Goal: Task Accomplishment & Management: Manage account settings

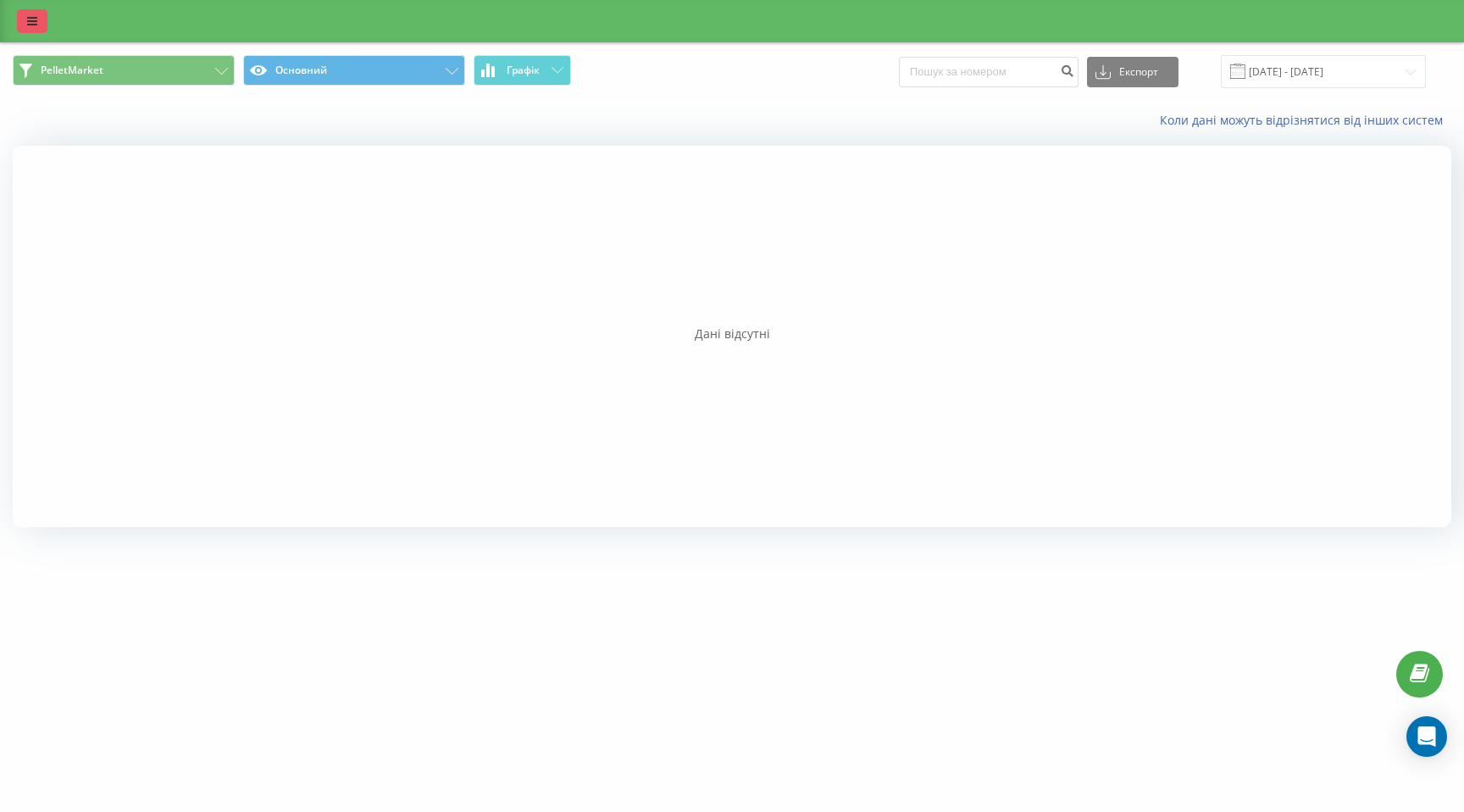
click at [35, 16] on icon at bounding box center [32, 21] width 10 height 12
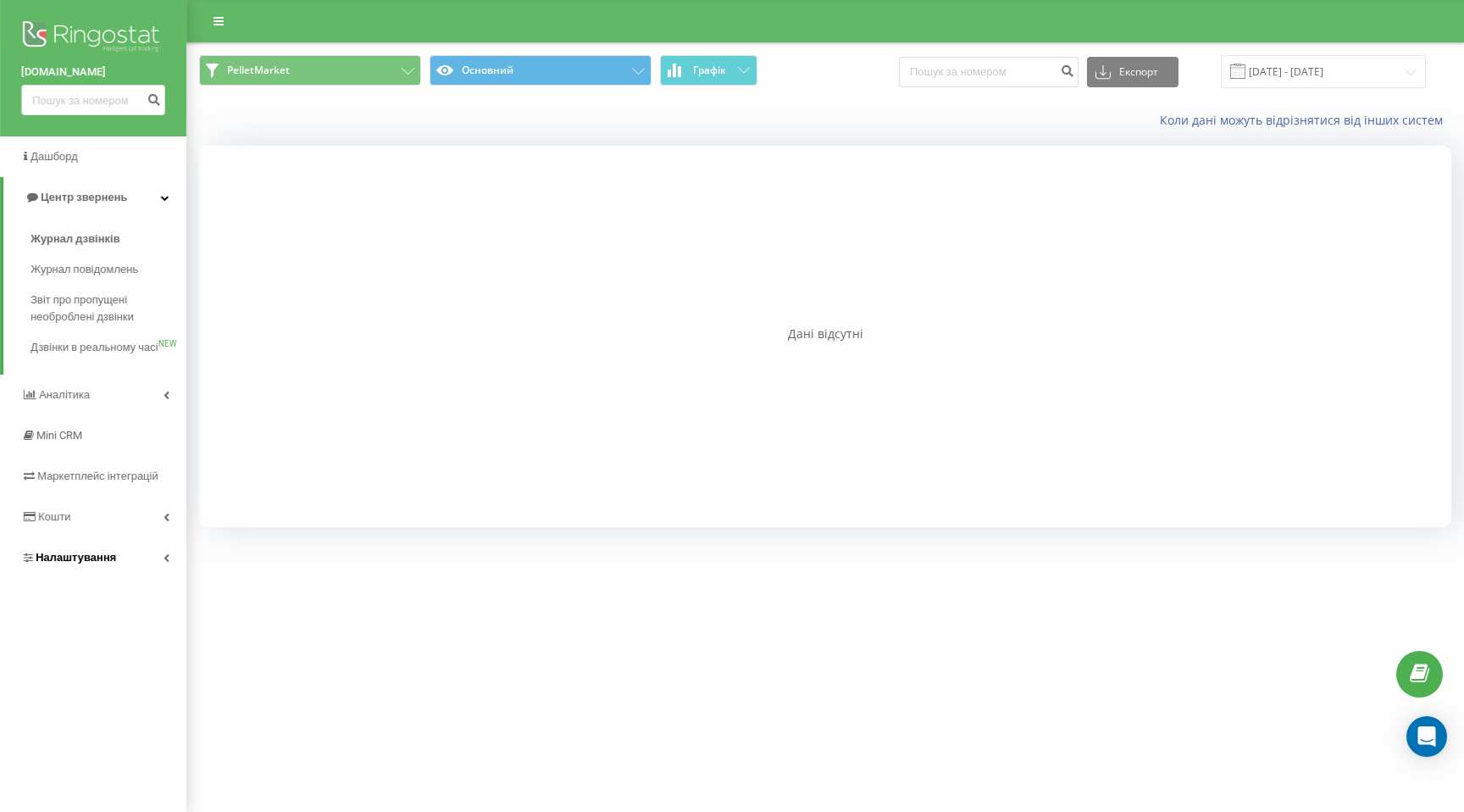
click at [110, 564] on span "Налаштування" at bounding box center [76, 557] width 81 height 13
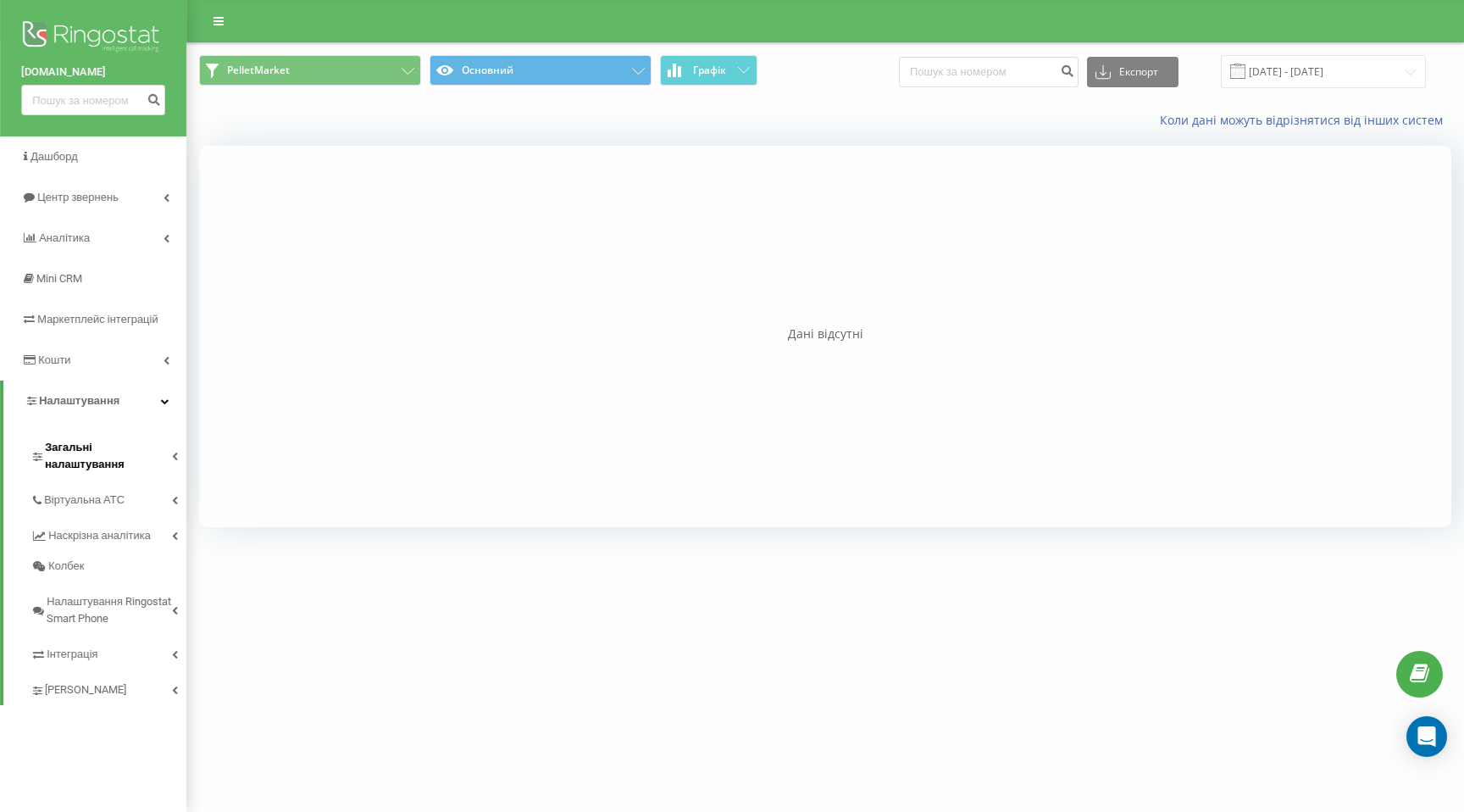
click at [106, 451] on span "Загальні налаштування" at bounding box center [108, 456] width 127 height 34
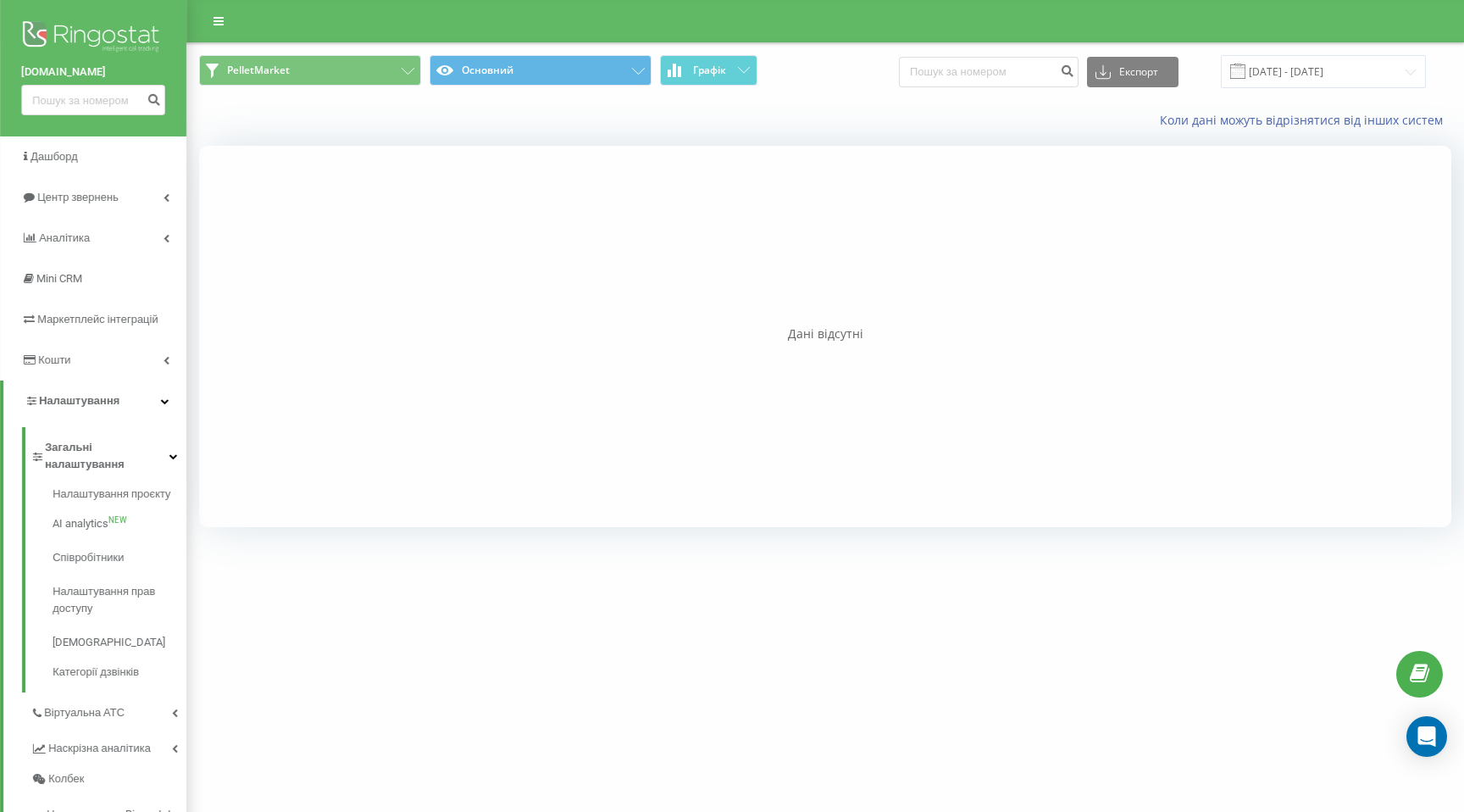
click at [95, 419] on link "Налаштування" at bounding box center [94, 401] width 183 height 41
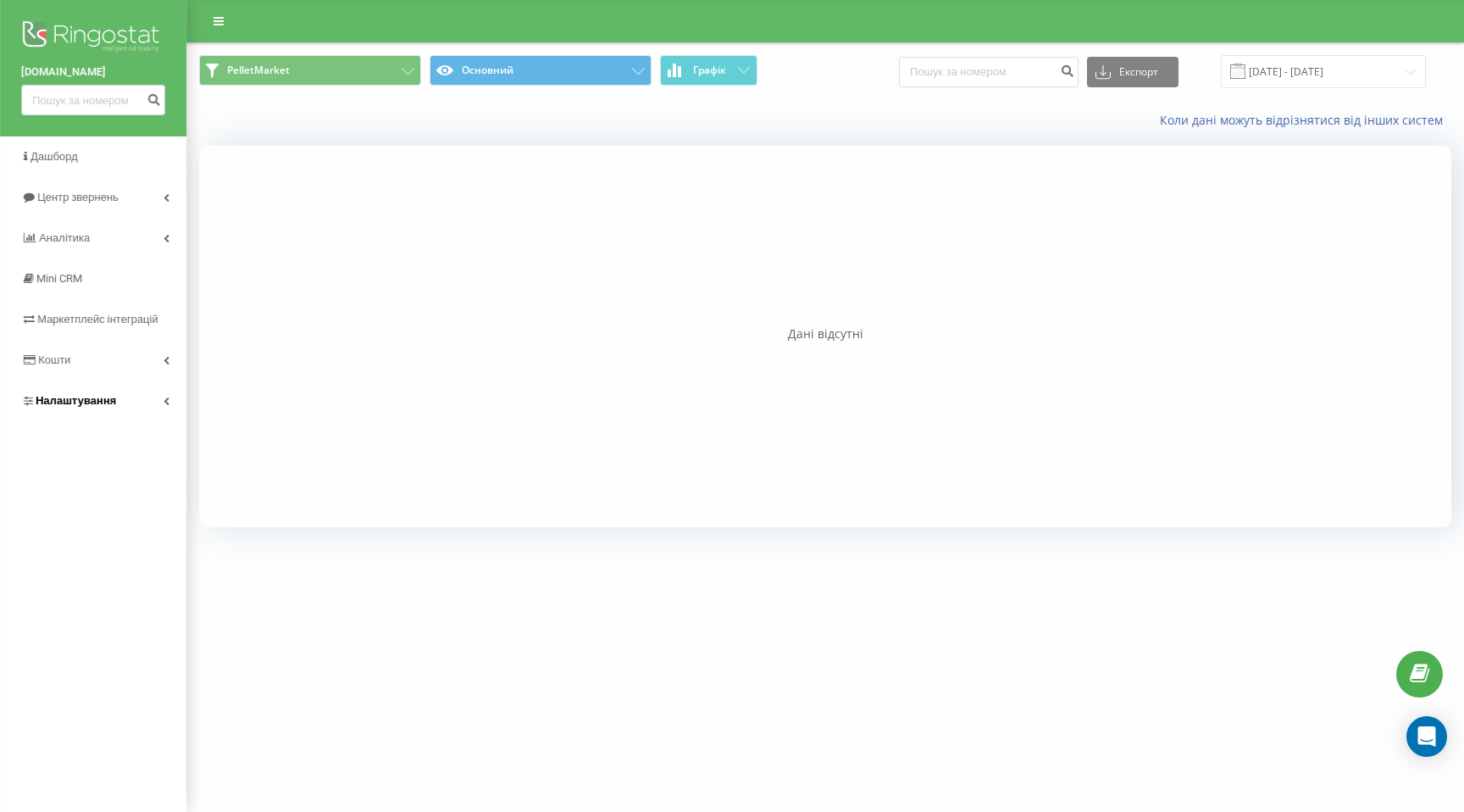
click at [93, 408] on span "Налаштування" at bounding box center [68, 400] width 95 height 17
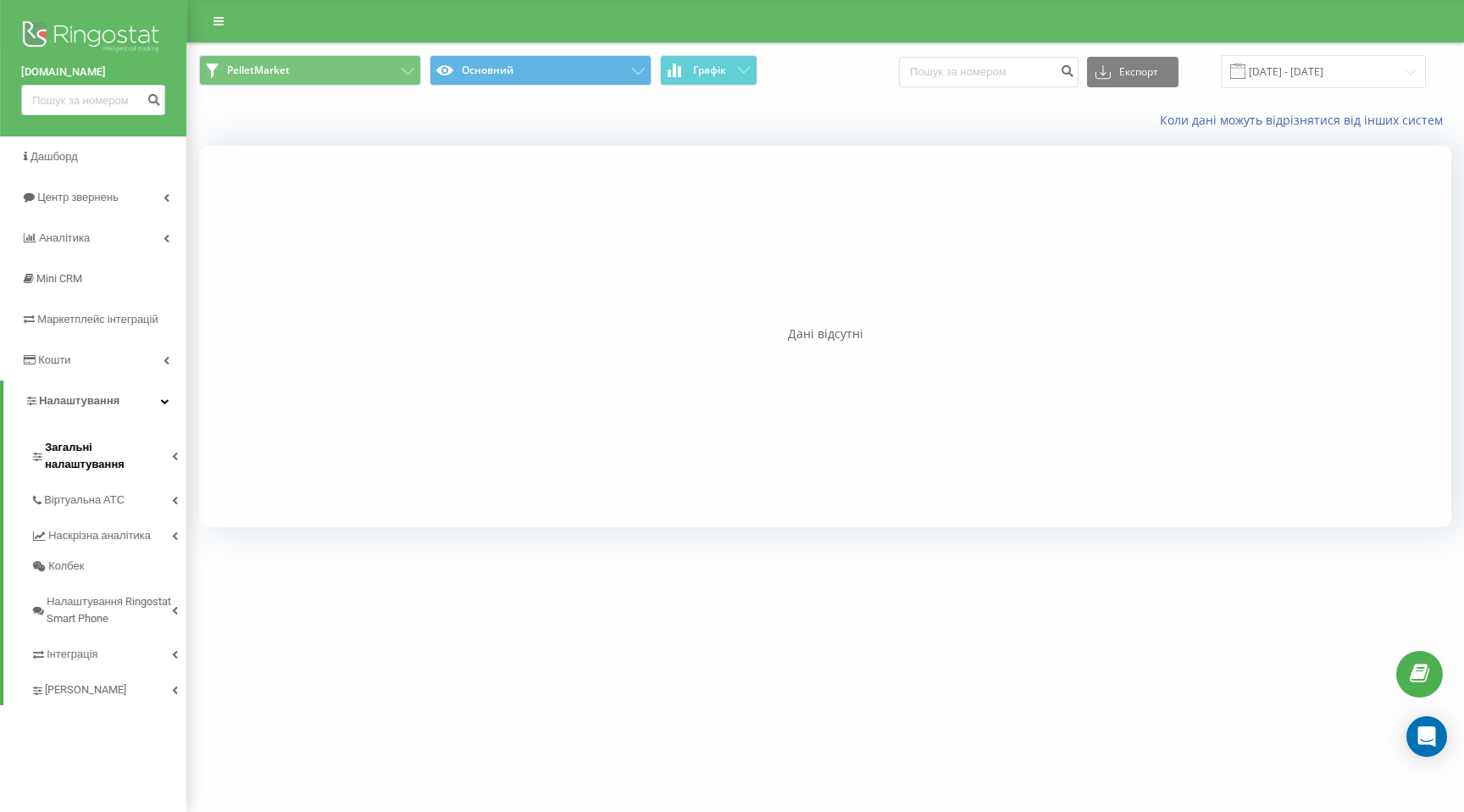
click at [96, 456] on link "Загальні налаштування" at bounding box center [109, 453] width 156 height 53
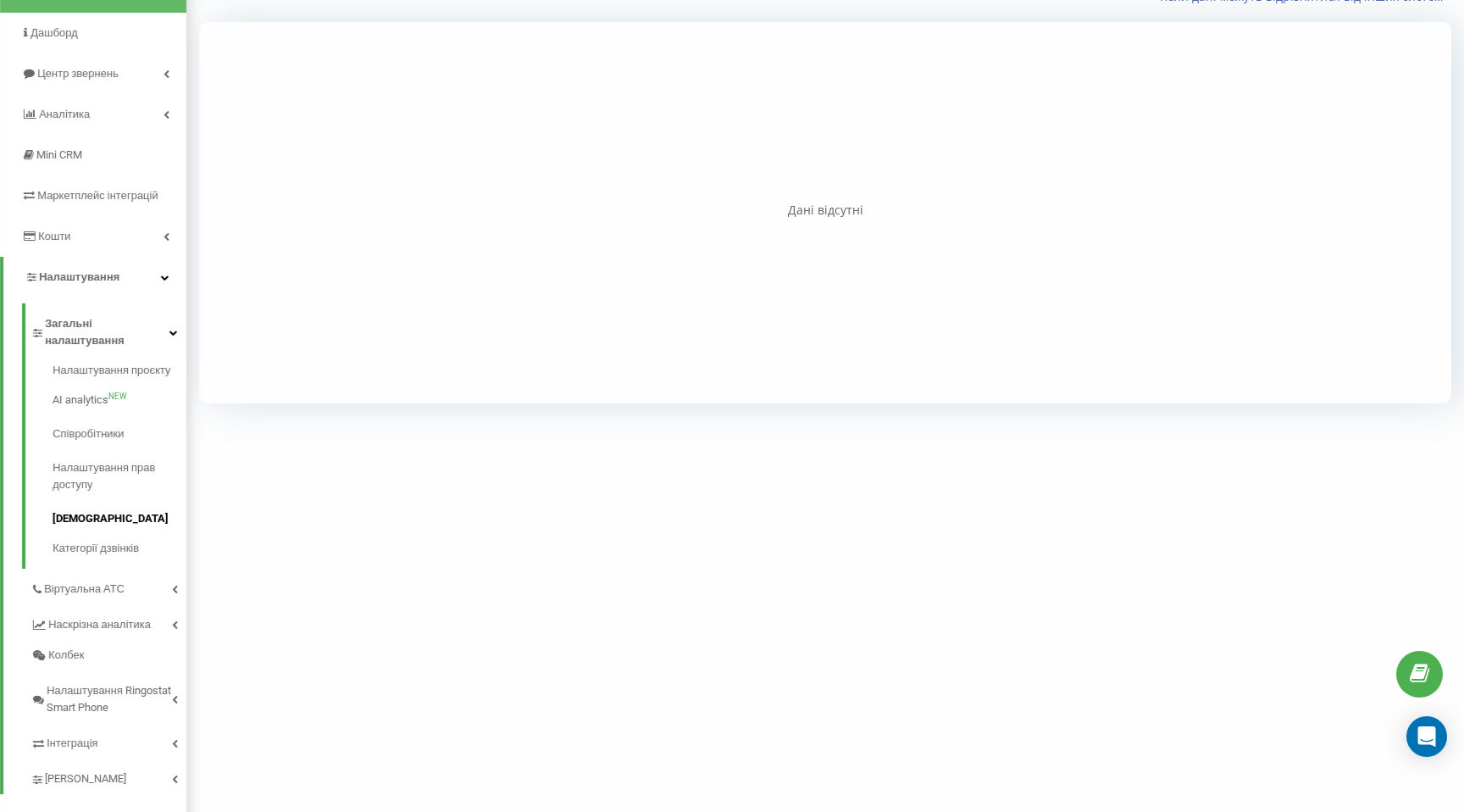
scroll to position [131, 0]
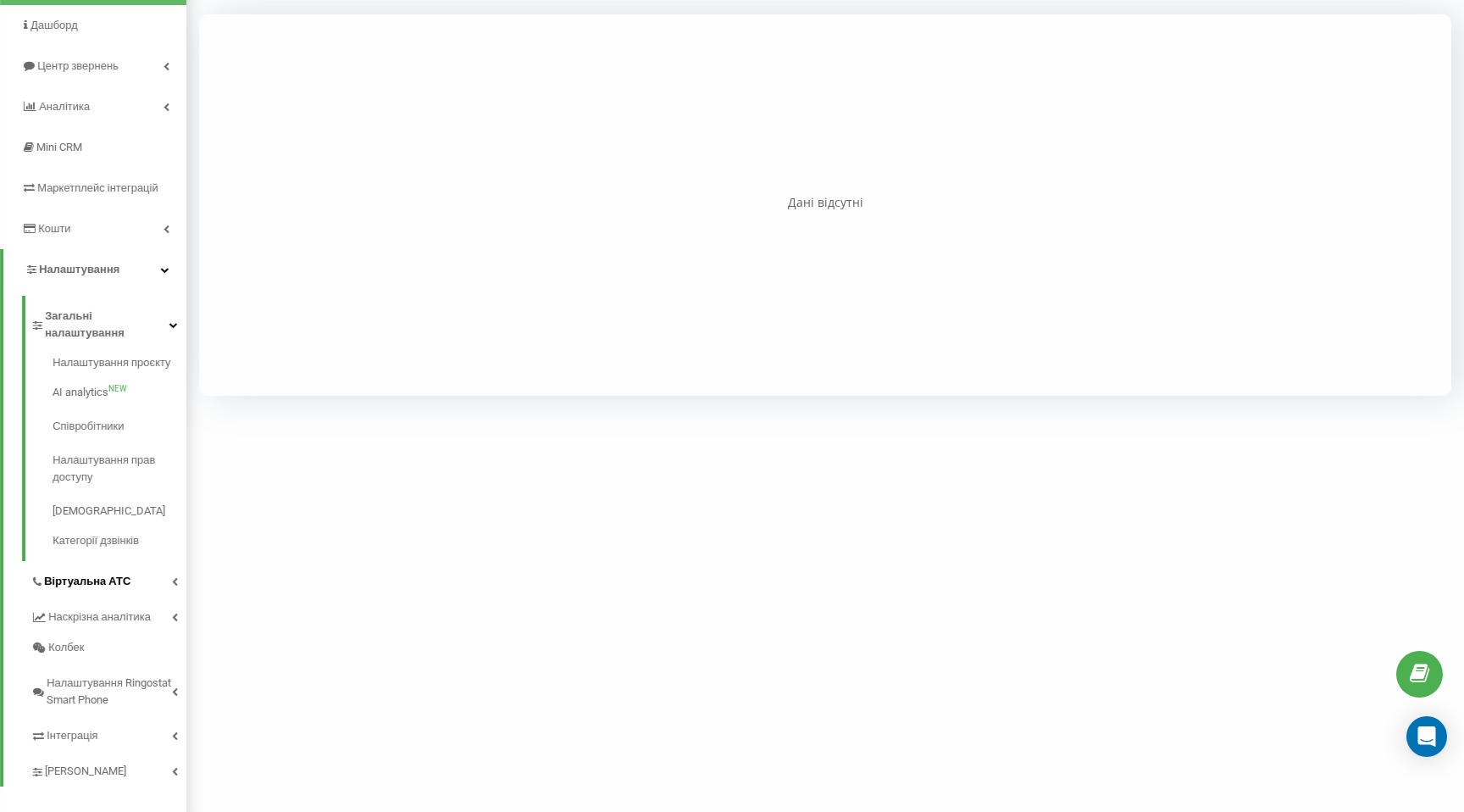
click at [97, 573] on span "Віртуальна АТС" at bounding box center [87, 581] width 86 height 17
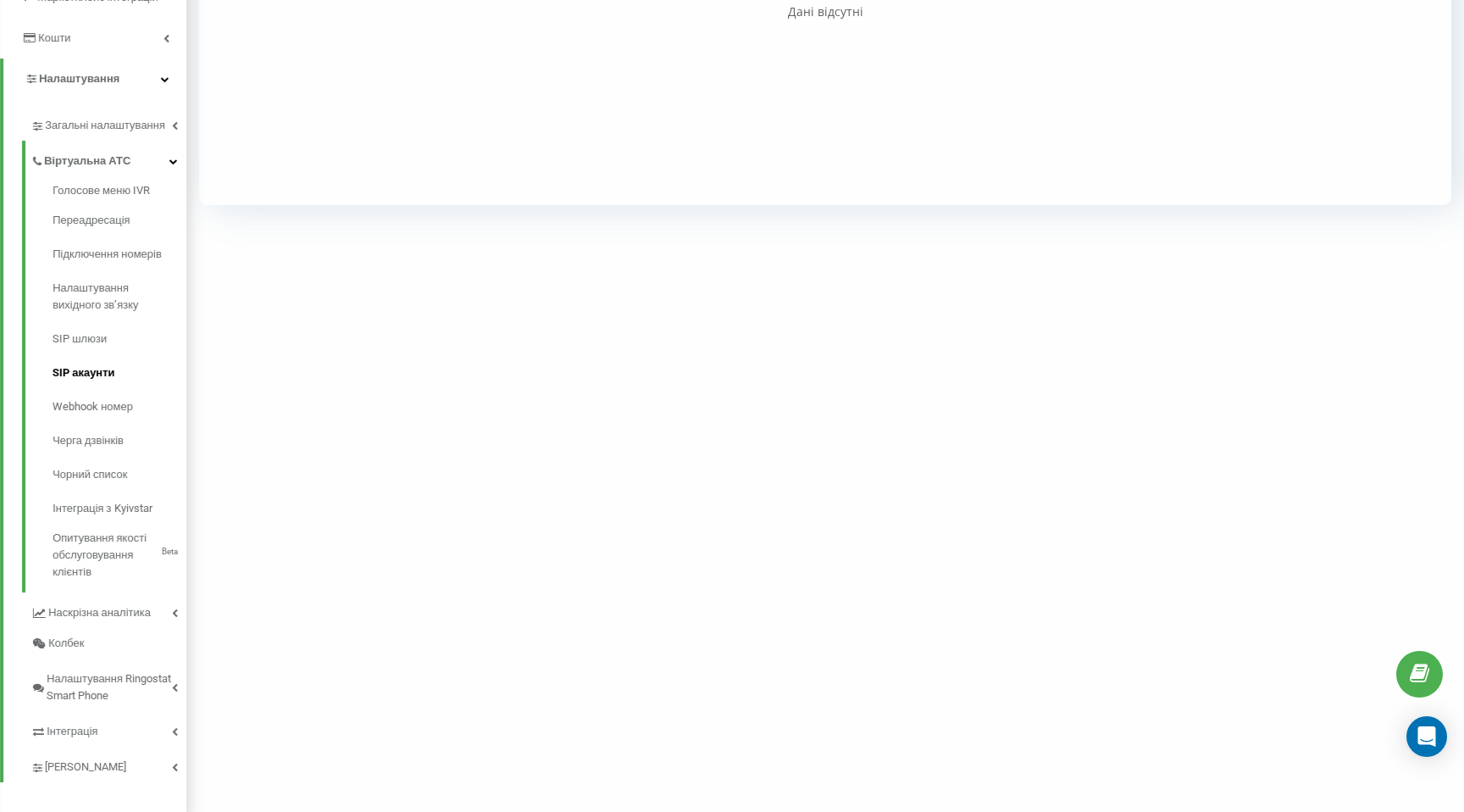
scroll to position [335, 0]
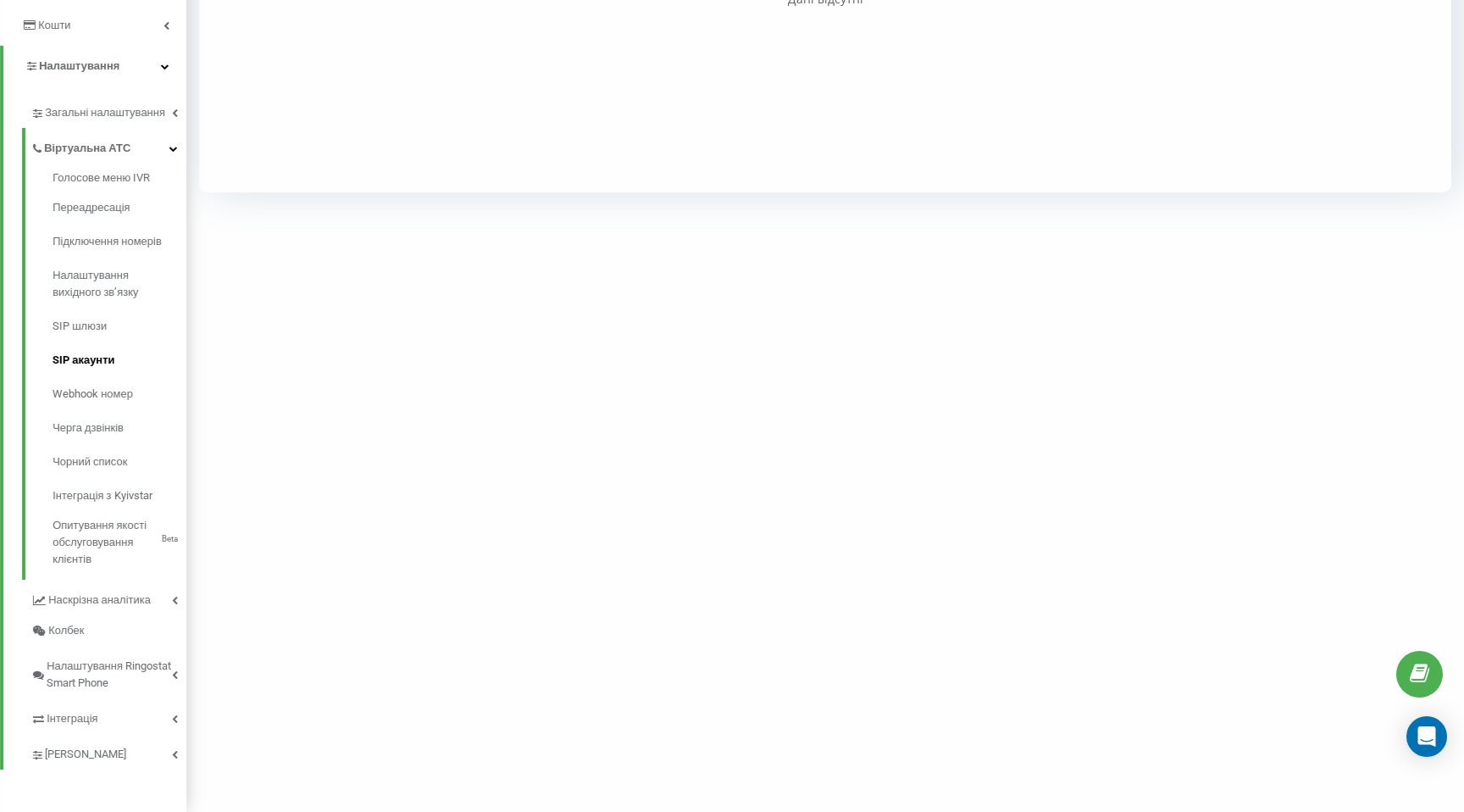
click at [78, 358] on span "SIP акаунти" at bounding box center [84, 360] width 62 height 17
click at [84, 235] on span "Підключення номерів" at bounding box center [112, 241] width 119 height 17
click at [92, 218] on link "Переадресація" at bounding box center [120, 208] width 134 height 34
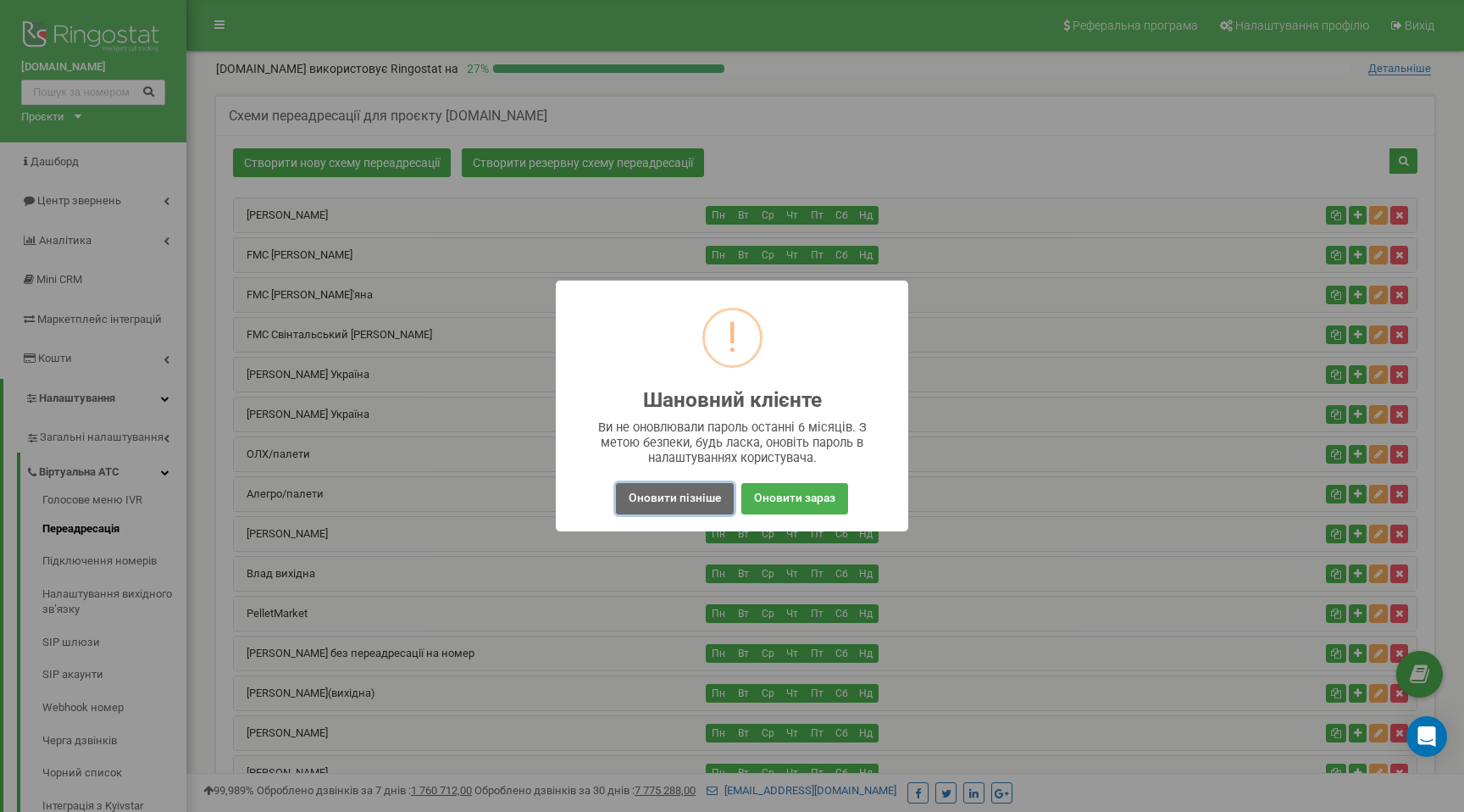
click at [697, 500] on button "Оновити пізніше" at bounding box center [675, 498] width 118 height 31
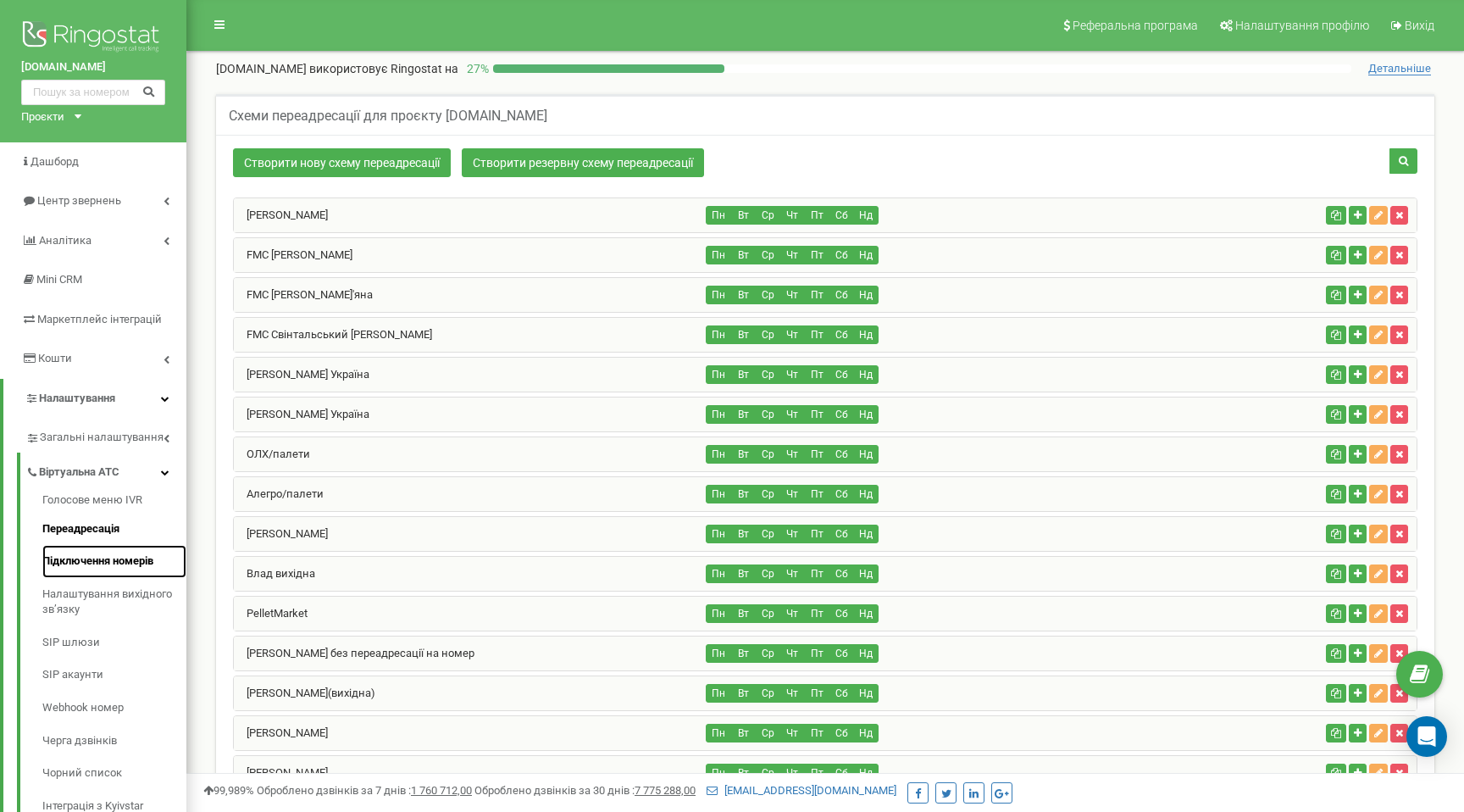
click at [87, 565] on link "Підключення номерів" at bounding box center [114, 561] width 144 height 33
click at [95, 596] on link "Налаштування вихідного зв’язку" at bounding box center [114, 602] width 144 height 48
click at [80, 644] on link "SIP шлюзи" at bounding box center [114, 642] width 144 height 33
click at [81, 681] on link "SIP акаунти" at bounding box center [114, 674] width 144 height 33
click at [79, 555] on link "Підключення номерів" at bounding box center [114, 561] width 144 height 33
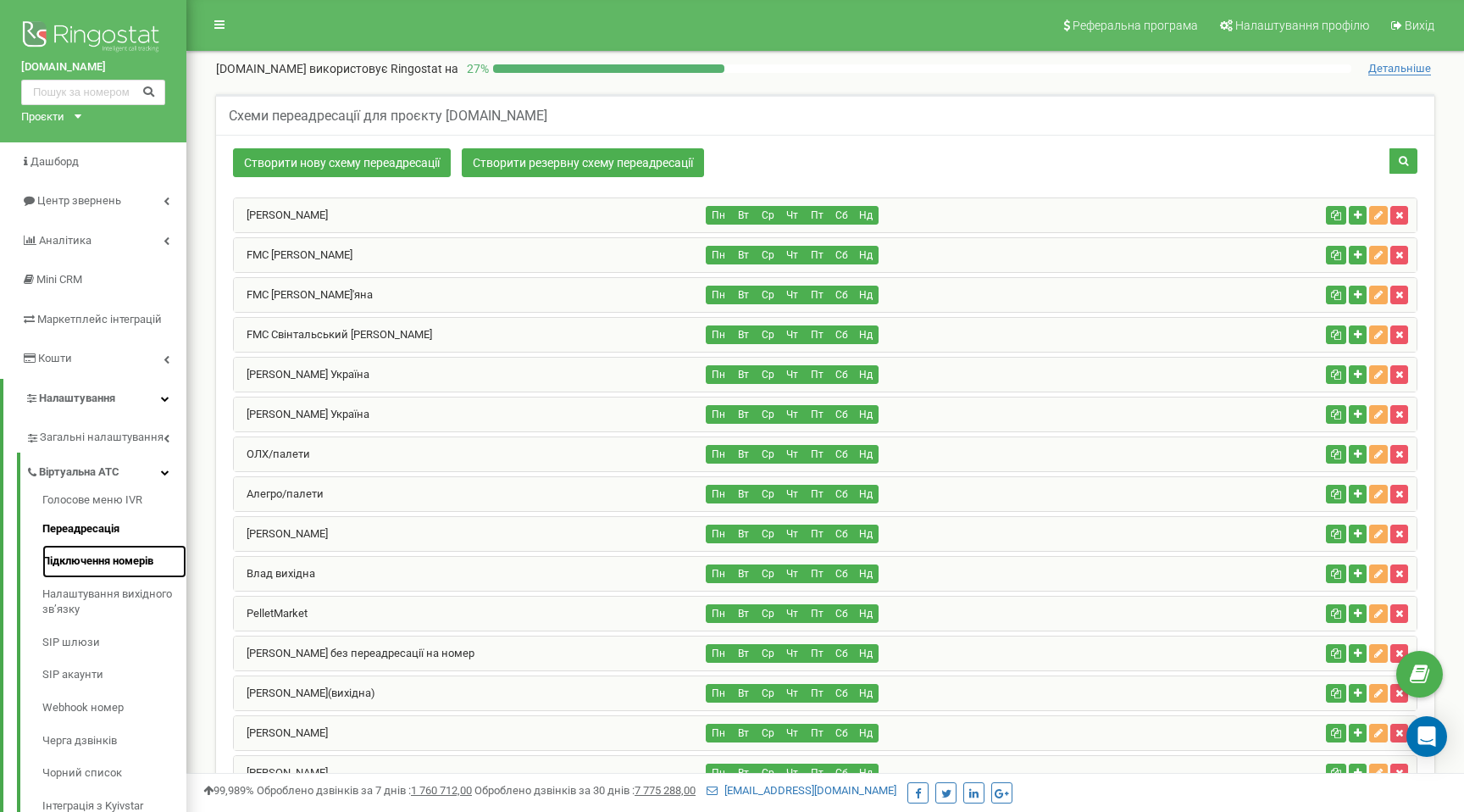
click at [81, 561] on link "Підключення номерів" at bounding box center [114, 561] width 144 height 33
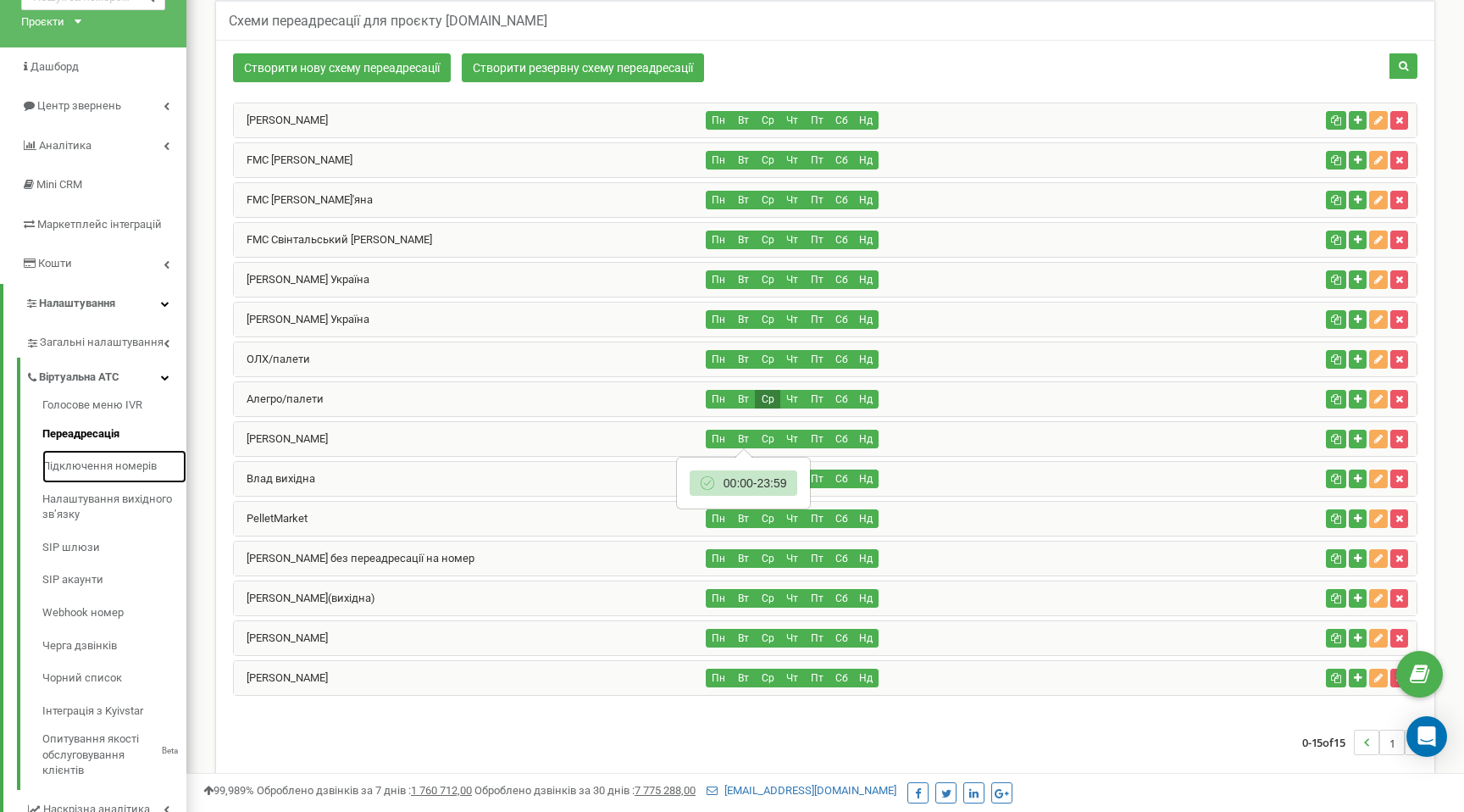
scroll to position [297, 0]
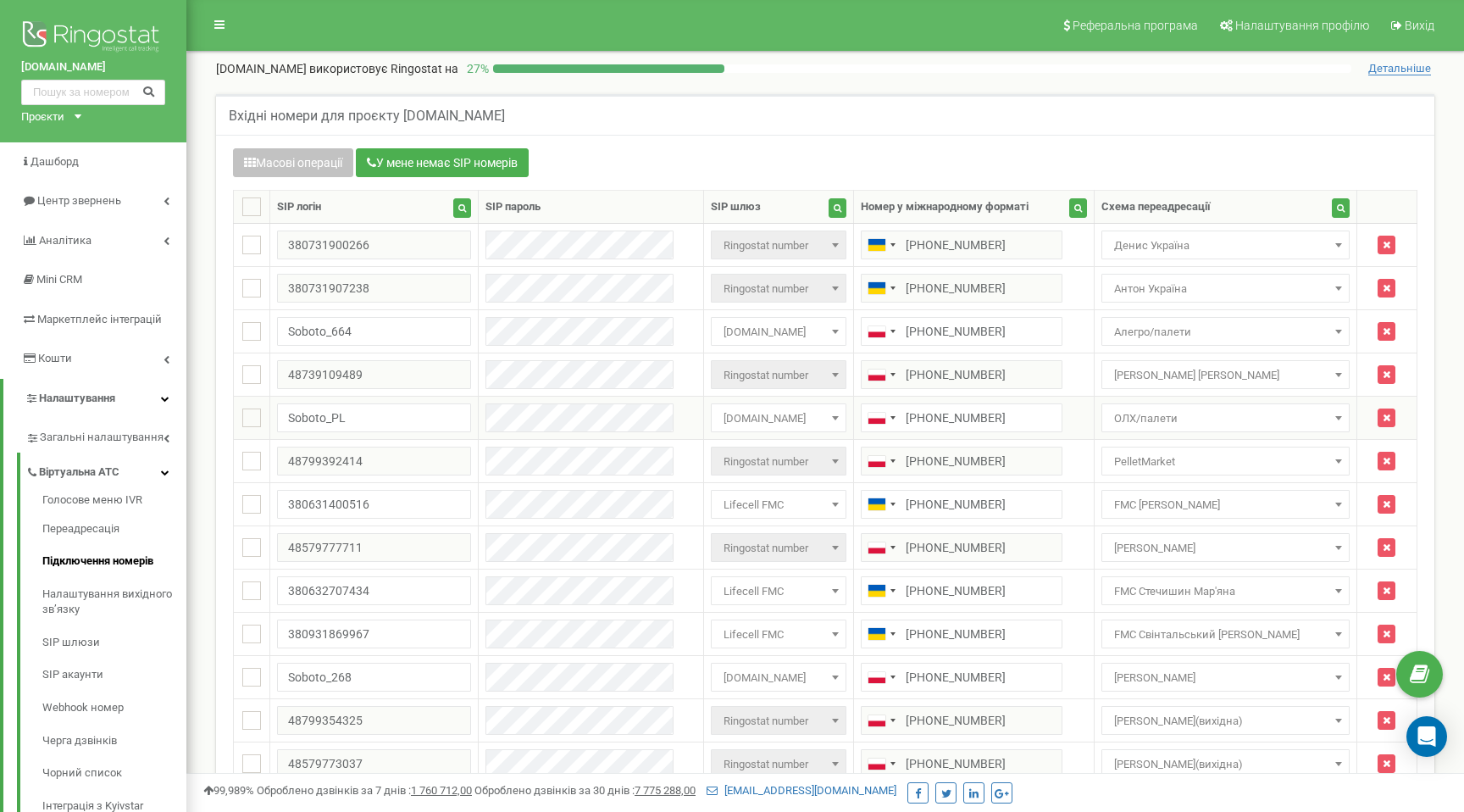
click at [1194, 418] on span "ОЛХ/палети" at bounding box center [1226, 419] width 236 height 24
click at [1438, 383] on div "Вхідні номери для проєкту [DOMAIN_NAME] Масові операції У мене немає SIP номері…" at bounding box center [825, 578] width 1244 height 969
